Goal: Task Accomplishment & Management: Complete application form

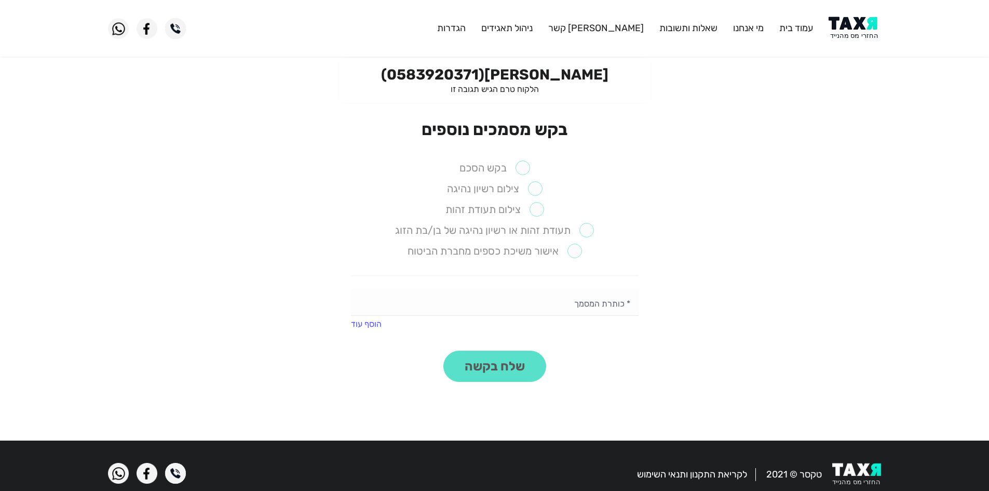
click at [522, 165] on label "בקש הסכם" at bounding box center [494, 167] width 71 height 15
drag, startPoint x: 522, startPoint y: 165, endPoint x: 527, endPoint y: 162, distance: 5.3
click at [522, 165] on label "בקש הסכם" at bounding box center [494, 167] width 71 height 15
click at [514, 170] on label "בקש הסכם" at bounding box center [494, 167] width 71 height 15
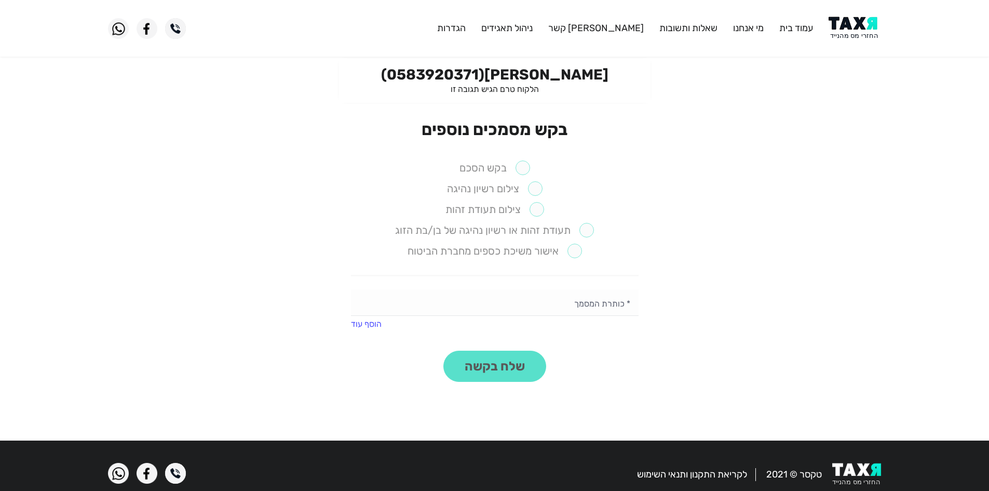
click at [537, 167] on li "בקש הסכם" at bounding box center [495, 168] width 288 height 16
click at [532, 168] on li "בקש הסכם" at bounding box center [495, 168] width 288 height 16
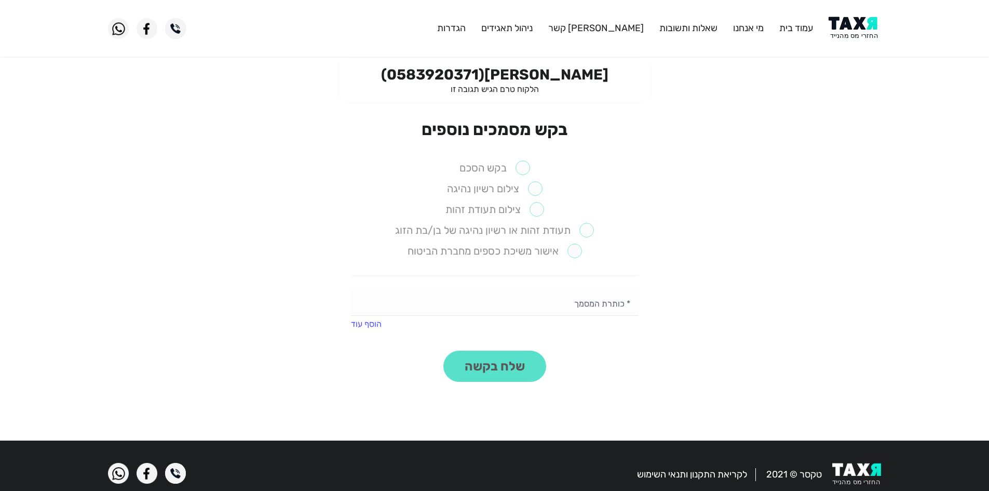
click at [532, 168] on li "בקש הסכם" at bounding box center [495, 168] width 288 height 16
click at [528, 169] on label "בקש הסכם" at bounding box center [494, 167] width 71 height 15
click at [523, 166] on label "בקש הסכם" at bounding box center [494, 167] width 71 height 15
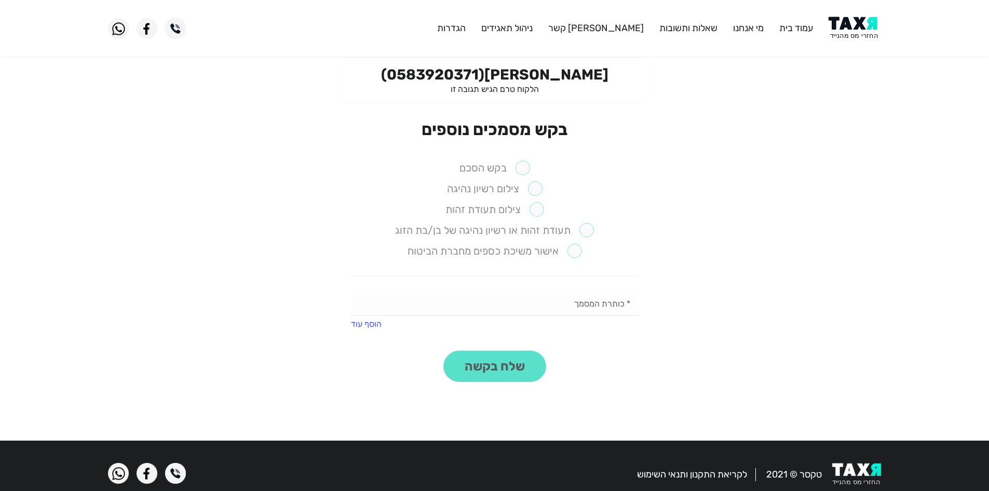
click at [500, 188] on label "צילום רשיון נהיגה" at bounding box center [495, 188] width 96 height 15
click at [489, 174] on label "בקש הסכם" at bounding box center [494, 167] width 71 height 15
click at [533, 170] on li "בקש הסכם" at bounding box center [495, 168] width 288 height 16
click at [513, 147] on div "בקש מסמכים נוספים בקש הסכם צילום רשיון נהיגה צילום תעודת זהות תעודת זהות או רשי…" at bounding box center [495, 250] width 288 height 262
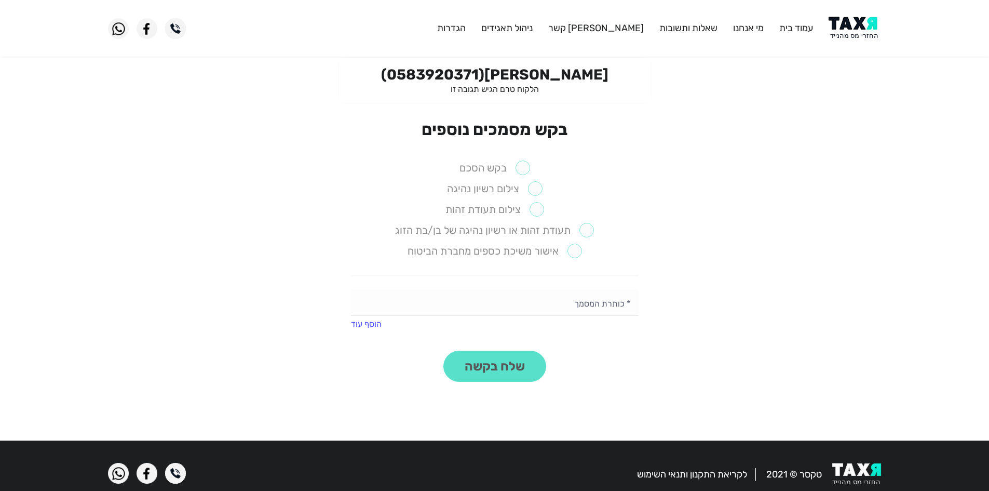
drag, startPoint x: 513, startPoint y: 147, endPoint x: 526, endPoint y: 161, distance: 19.1
click at [515, 152] on div "בקש מסמכים נוספים בקש הסכם צילום רשיון נהיגה צילום תעודת זהות תעודת זהות או רשי…" at bounding box center [495, 250] width 288 height 262
click at [526, 161] on label "בקש הסכם" at bounding box center [494, 167] width 71 height 15
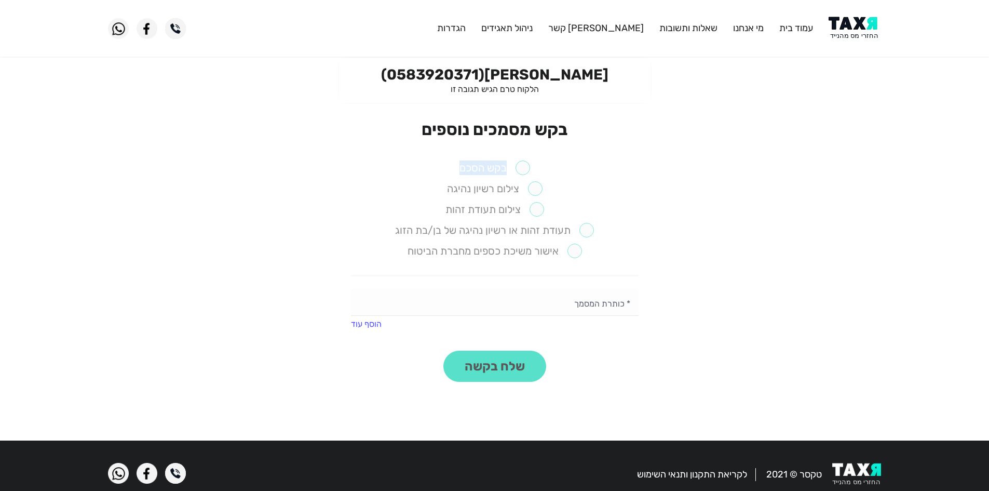
click at [520, 169] on label "בקש הסכם" at bounding box center [494, 167] width 71 height 15
click at [522, 167] on label "בקש הסכם" at bounding box center [494, 167] width 71 height 15
click at [523, 163] on label "בקש הסכם" at bounding box center [494, 167] width 71 height 15
click at [523, 166] on label "בקש הסכם" at bounding box center [494, 167] width 71 height 15
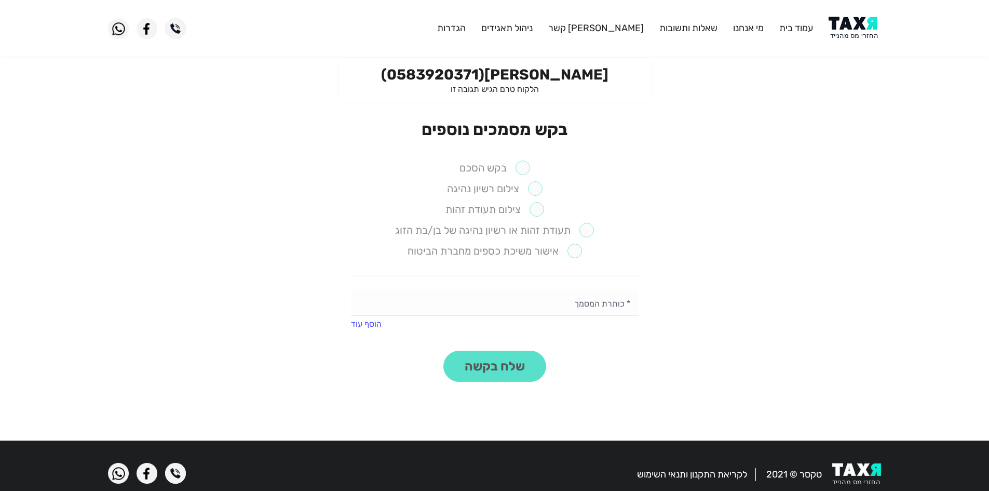
click at [510, 177] on ul "בקש הסכם צילום רשיון נהיגה צילום תעודת זהות תעודת זהות או רשיון נהיגה של בן/בת …" at bounding box center [495, 218] width 288 height 116
click at [511, 176] on ul "בקש הסכם צילום רשיון נהיגה צילום תעודת זהות תעודת זהות או רשיון נהיגה של בן/בת …" at bounding box center [495, 218] width 288 height 116
click at [514, 179] on ul "בקש הסכם צילום רשיון נהיגה צילום תעודת זהות תעודת זהות או רשיון נהיגה של בן/בת …" at bounding box center [495, 218] width 288 height 116
click at [515, 183] on label "צילום רשיון נהיגה" at bounding box center [495, 188] width 96 height 15
